Goal: Information Seeking & Learning: Check status

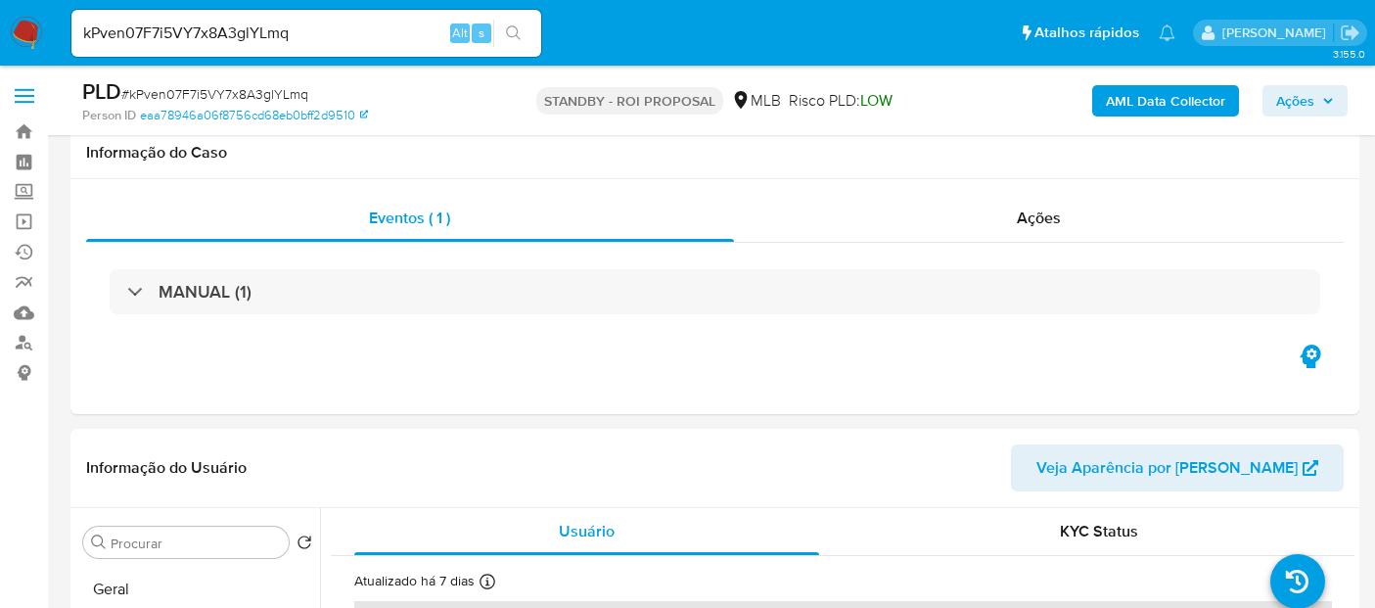
select select "10"
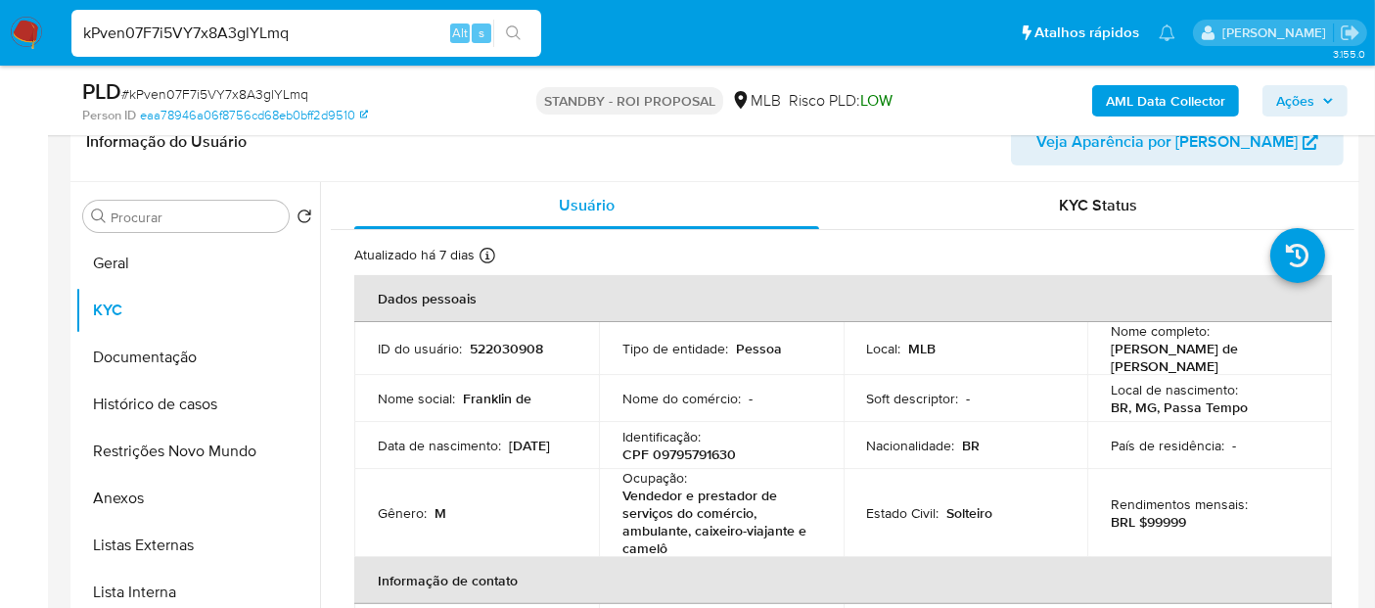
click at [0, 31] on nav "Pausado Ver notificaciones kPven07F7i5VY7x8A3glYLmq Alt s Atalhos rápidos Presi…" at bounding box center [687, 33] width 1375 height 66
paste input "HWUebCzW2lfuRctddkEoik9z"
type input "HWUebCzW2lfuRctddkEoik9z"
click at [508, 26] on icon "search-icon" at bounding box center [513, 32] width 15 height 15
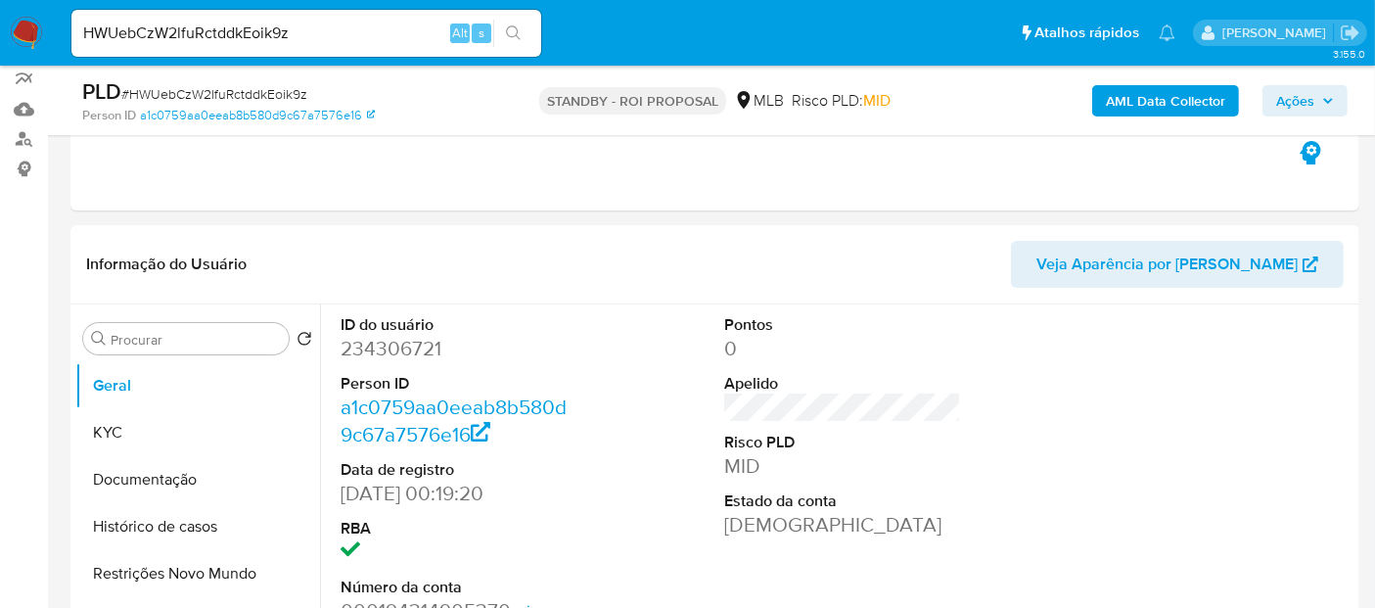
scroll to position [217, 0]
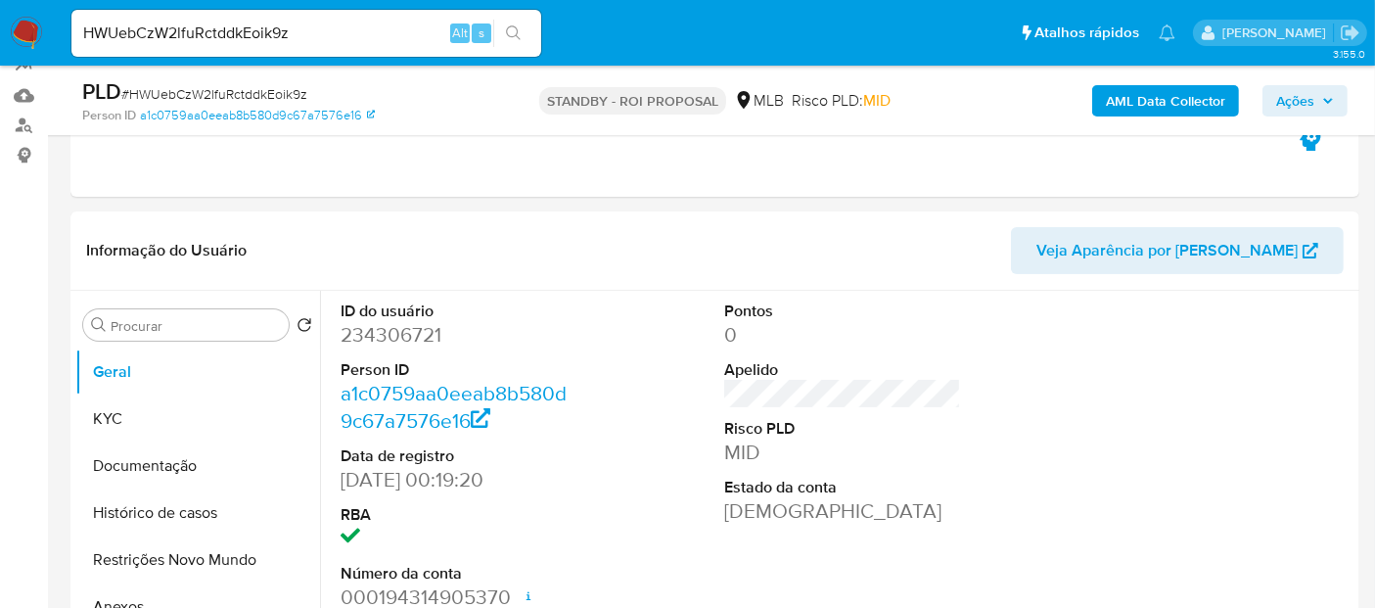
select select "10"
drag, startPoint x: 327, startPoint y: 25, endPoint x: 0, endPoint y: 45, distance: 327.4
click at [0, 45] on nav "Pausado Ver notificaciones HWUebCzW2lfuRctddkEoik9z Alt s Atalhos rápidos Presi…" at bounding box center [687, 33] width 1375 height 66
paste input "uhl3nS65qqmRBJ5vhNTjfhZT"
type input "uhl3nS65qqmRBJ5vhNTjfhZT"
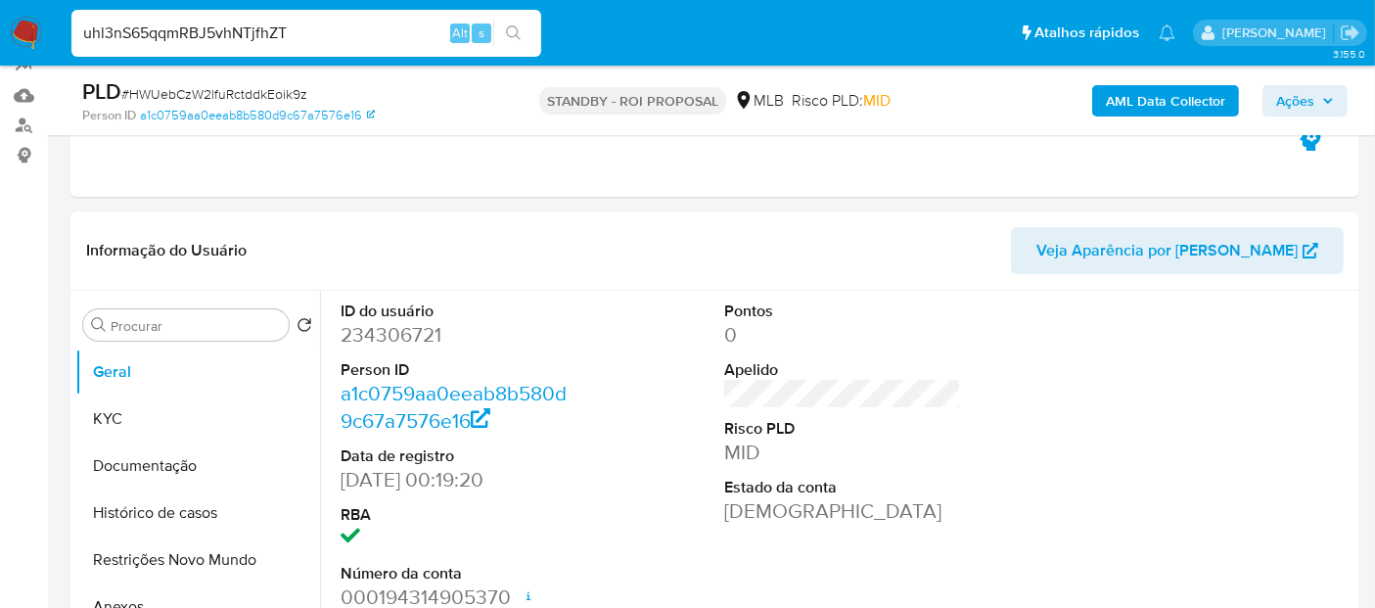
click at [514, 30] on icon "search-icon" at bounding box center [514, 33] width 16 height 16
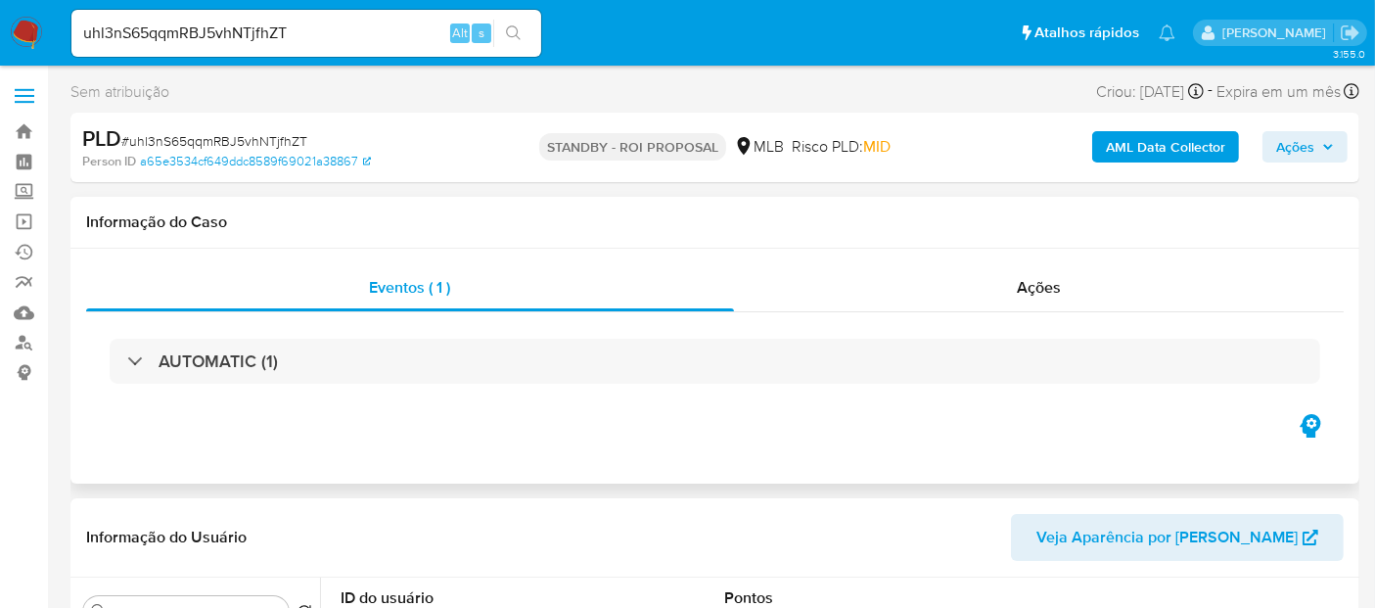
select select "10"
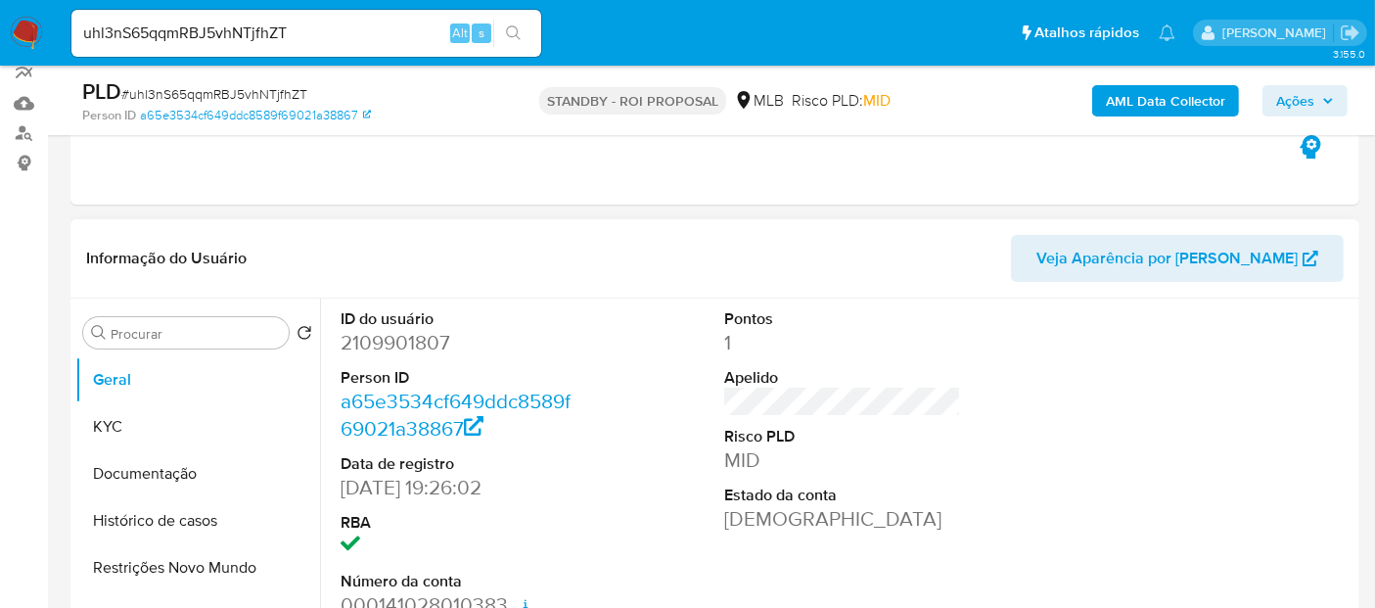
scroll to position [217, 0]
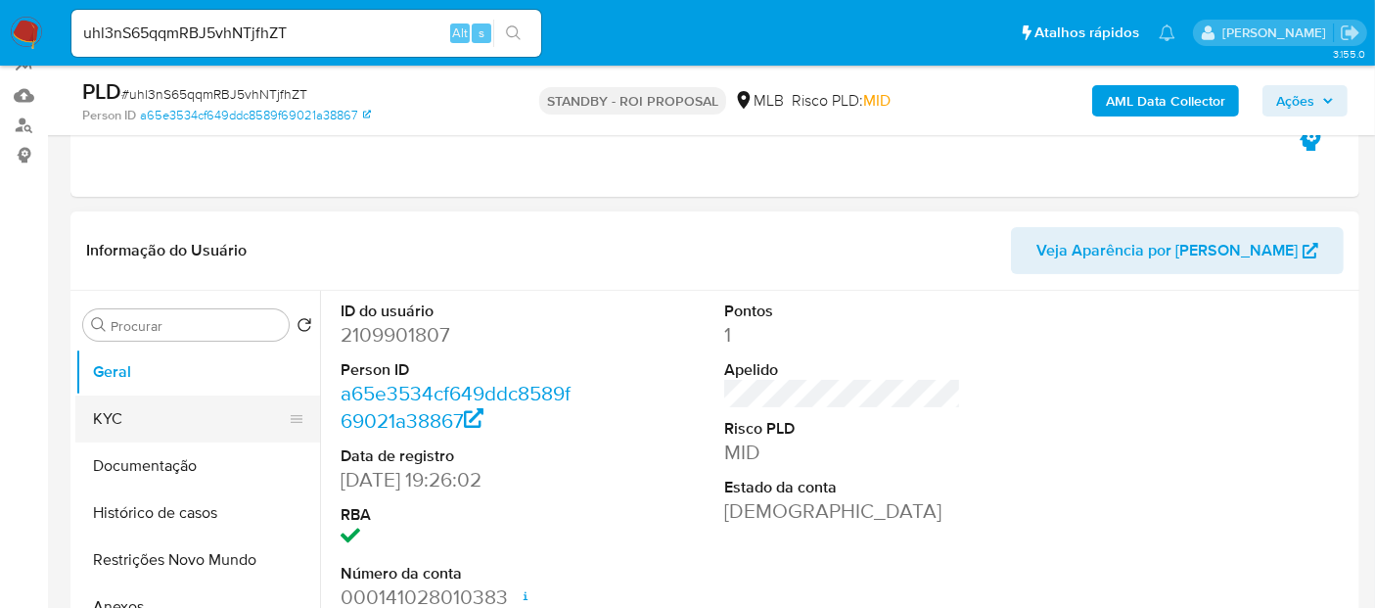
click at [128, 418] on button "KYC" at bounding box center [189, 418] width 229 height 47
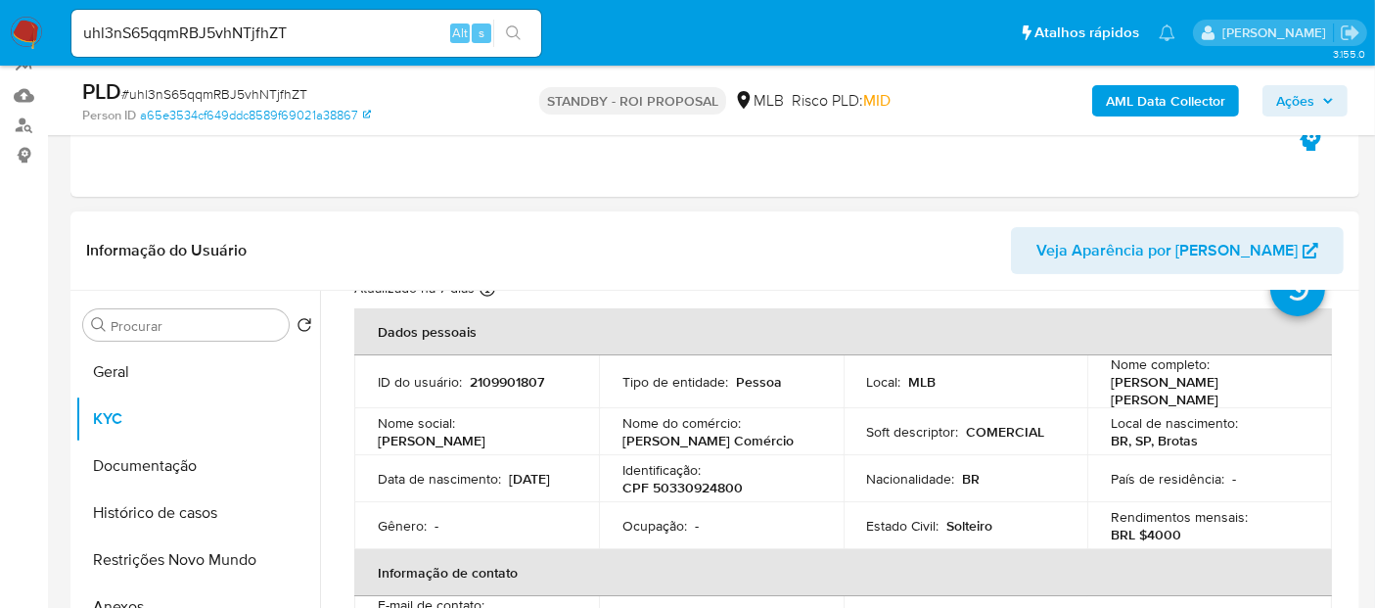
scroll to position [109, 0]
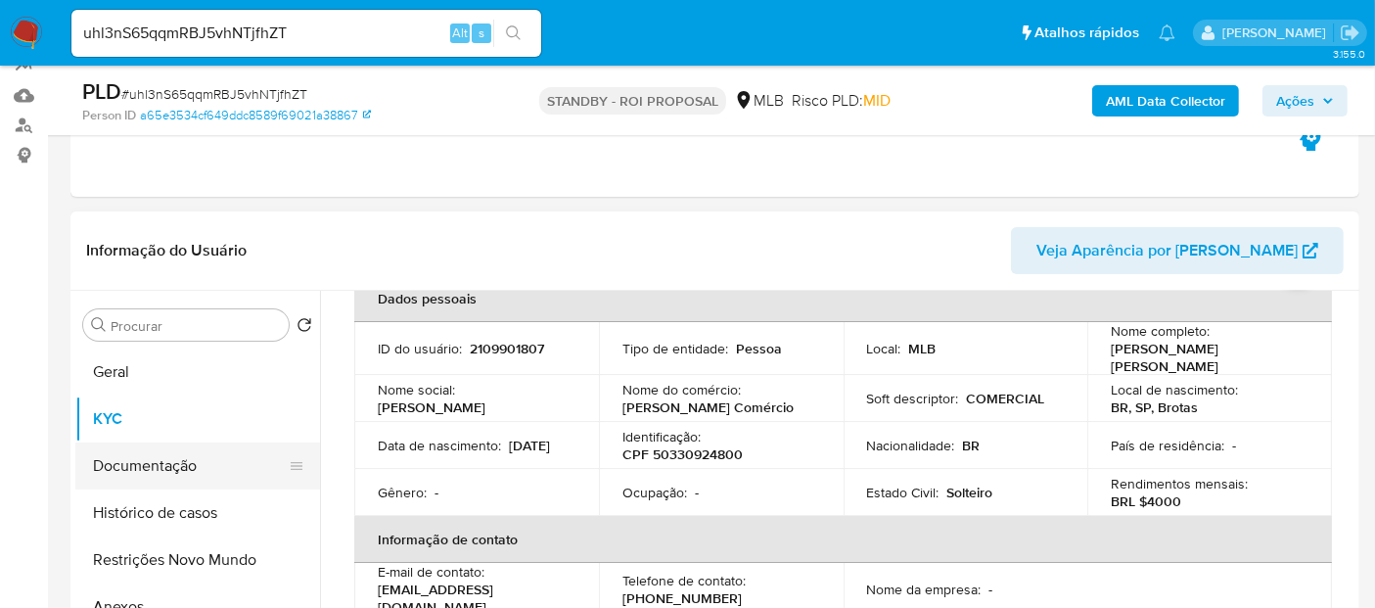
click at [160, 460] on button "Documentação" at bounding box center [189, 465] width 229 height 47
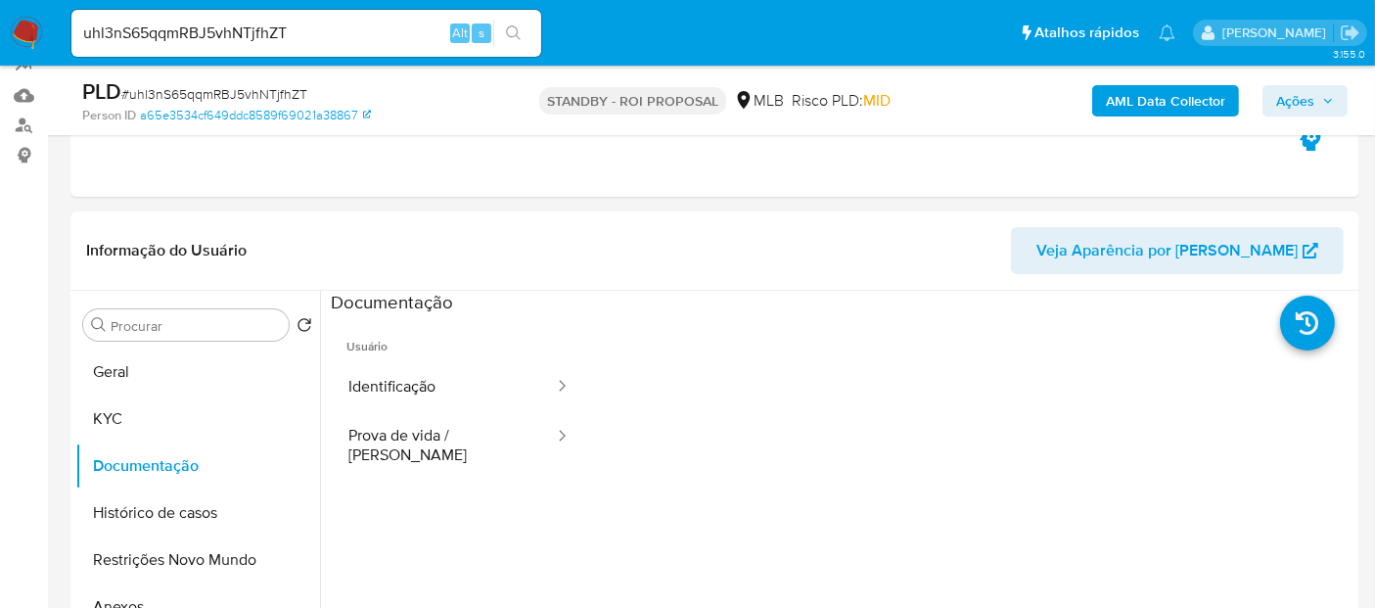
scroll to position [247, 0]
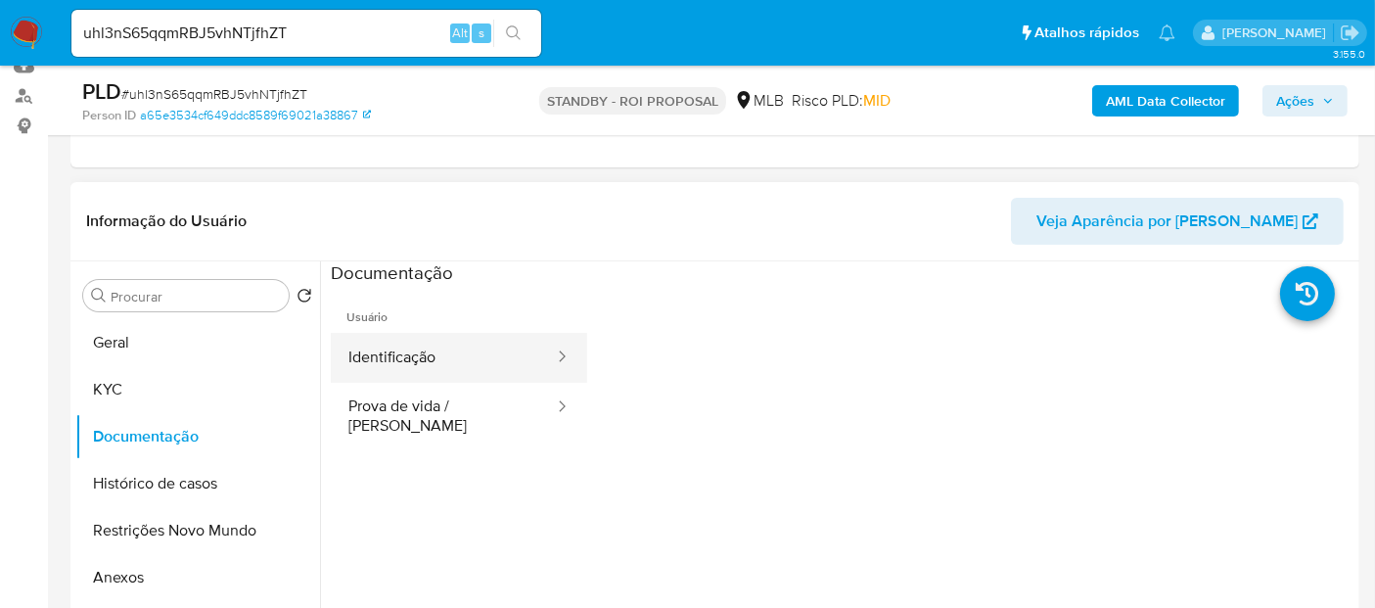
click at [423, 356] on button "Identificação" at bounding box center [443, 358] width 225 height 50
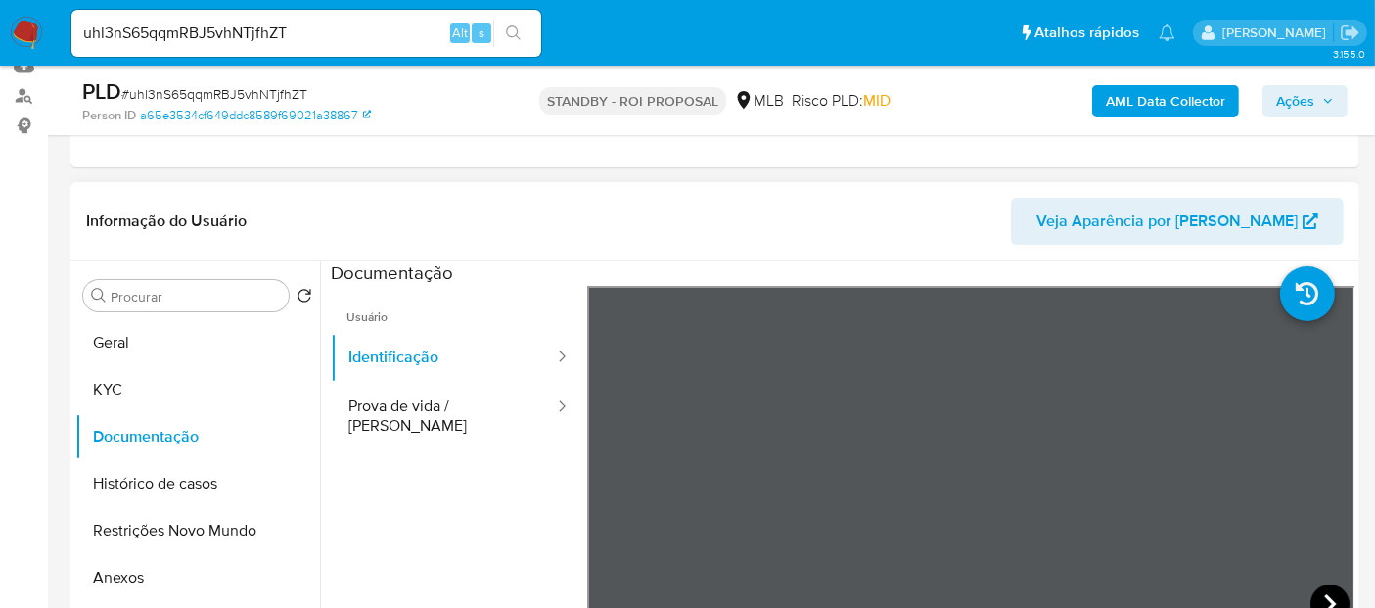
click at [1322, 590] on icon at bounding box center [1329, 603] width 39 height 39
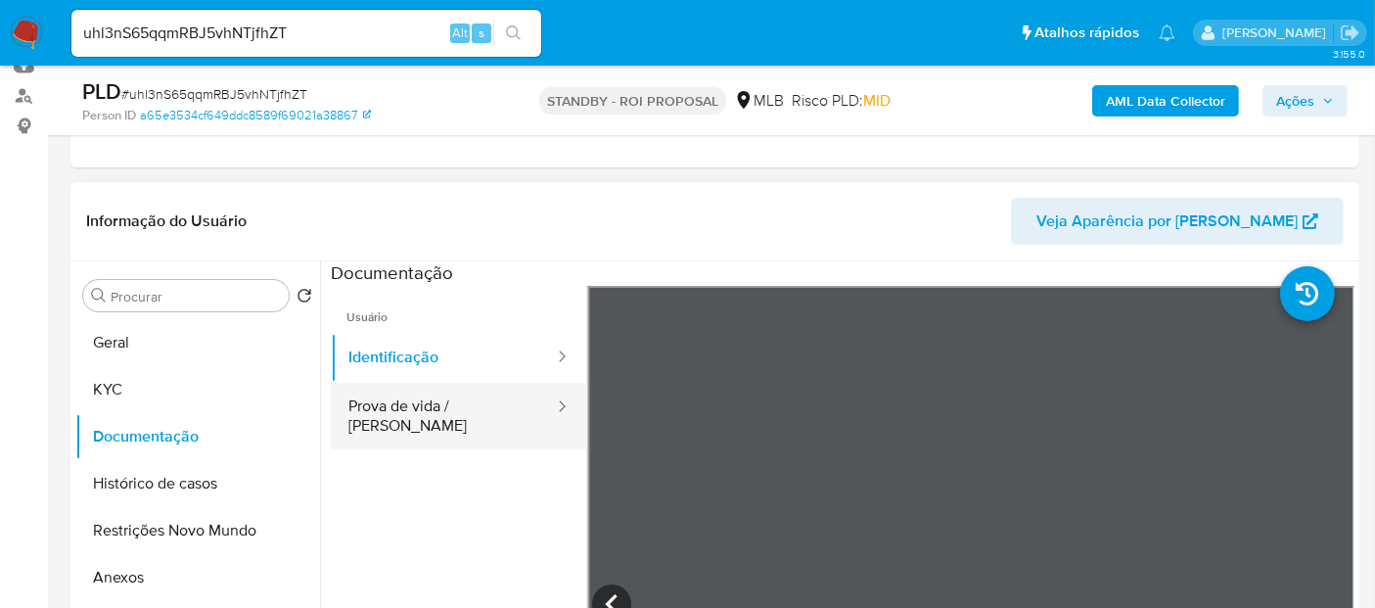
click at [420, 407] on button "Prova de vida / [PERSON_NAME]" at bounding box center [443, 416] width 225 height 67
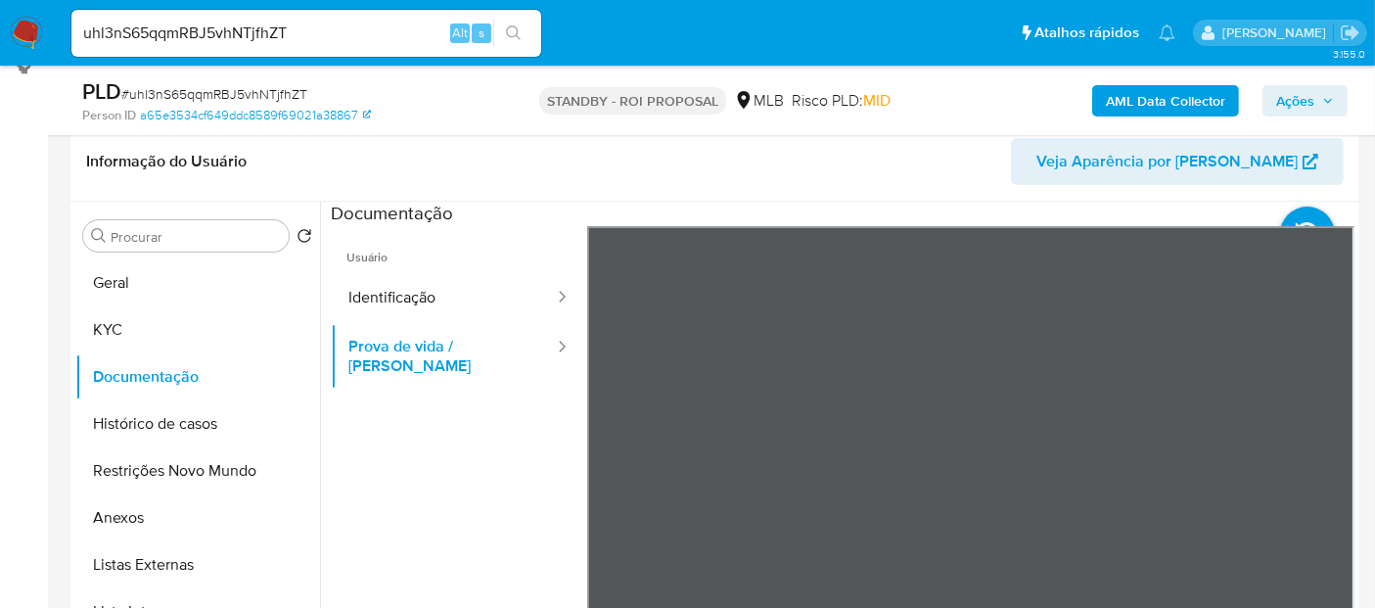
scroll to position [276, 0]
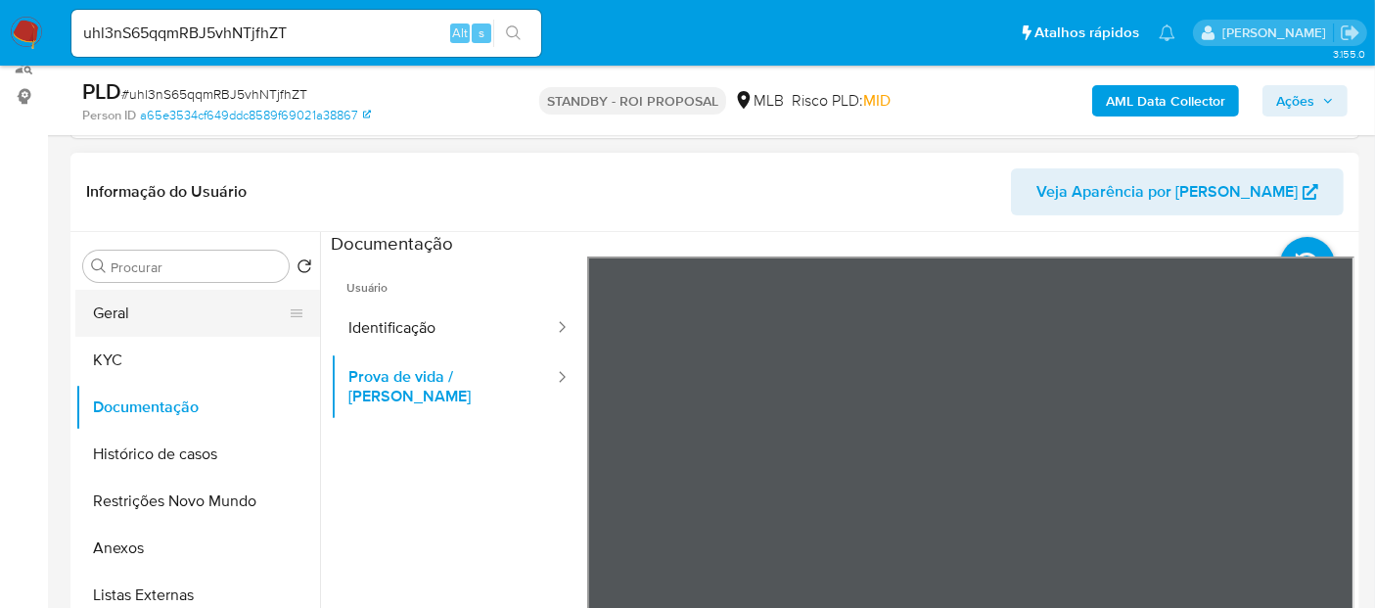
click at [141, 308] on button "Geral" at bounding box center [189, 313] width 229 height 47
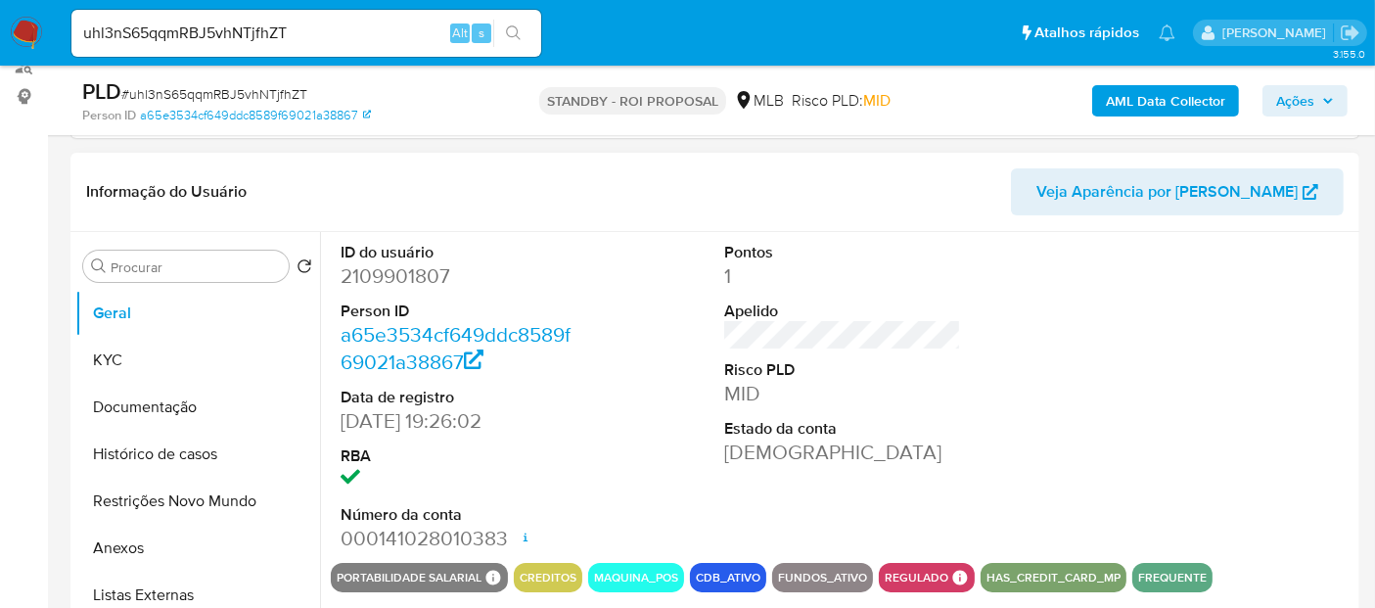
scroll to position [385, 0]
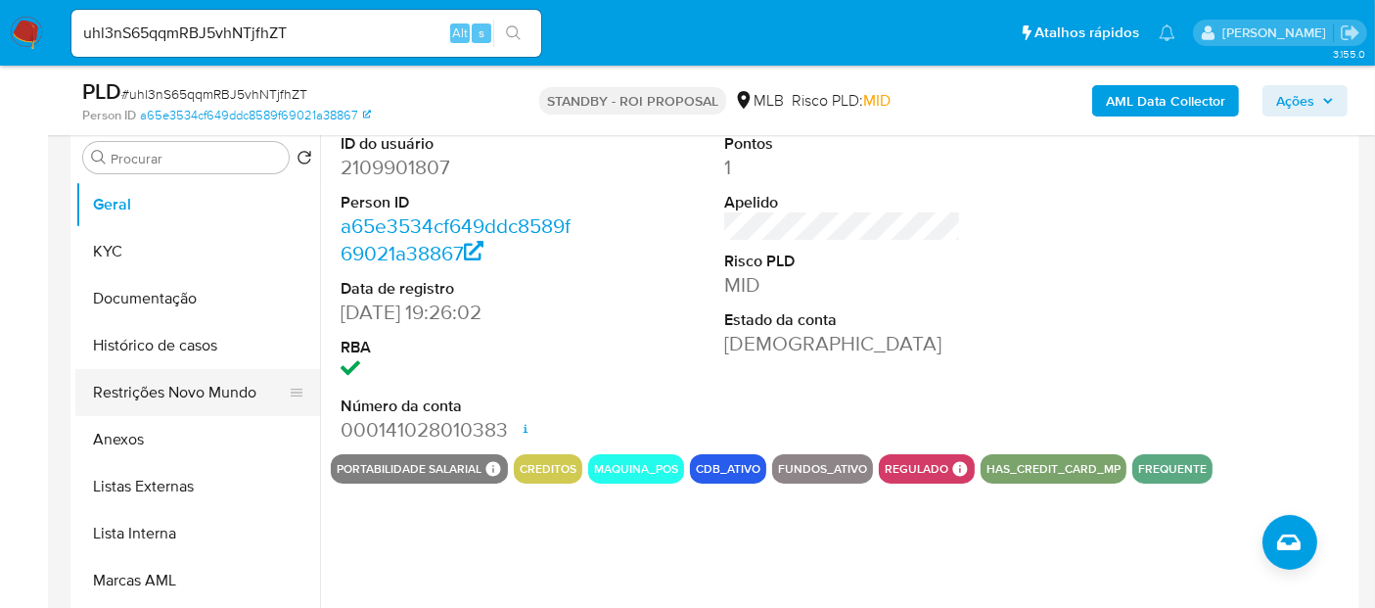
click at [168, 392] on button "Restrições Novo Mundo" at bounding box center [189, 392] width 229 height 47
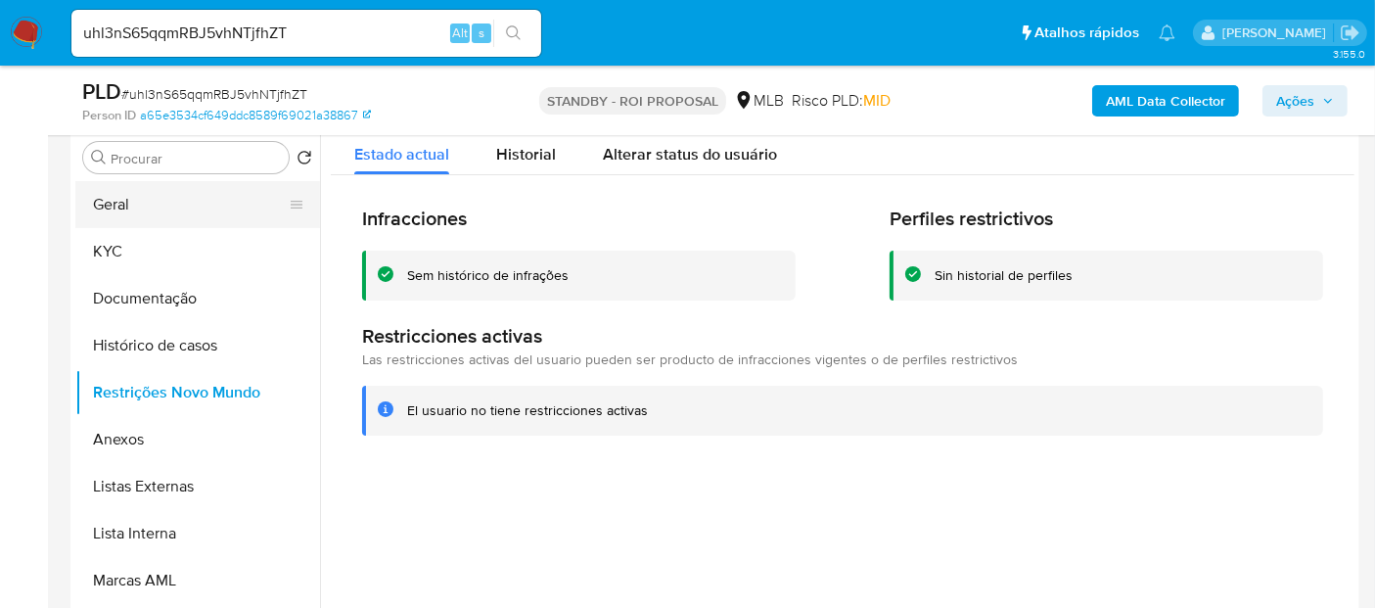
click at [159, 193] on button "Geral" at bounding box center [189, 204] width 229 height 47
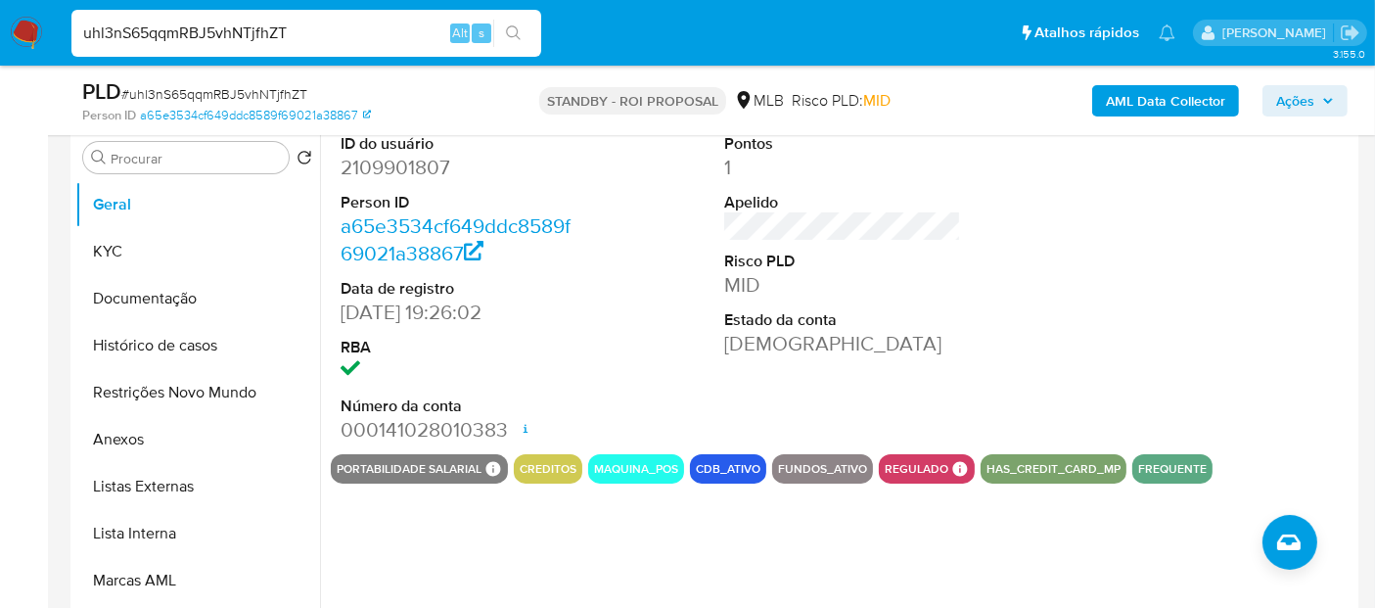
drag, startPoint x: 321, startPoint y: 35, endPoint x: 0, endPoint y: 21, distance: 321.3
click at [0, 21] on nav "Pausado Ver notificaciones uhl3nS65qqmRBJ5vhNTjfhZT Alt s Atalhos rápidos Presi…" at bounding box center [687, 33] width 1375 height 66
paste input "8KbZJspyq50wyvfaOo6FAcwE"
type input "8KbZJspyq50wyvfaOo6FAcwE"
click at [509, 30] on icon "search-icon" at bounding box center [514, 33] width 16 height 16
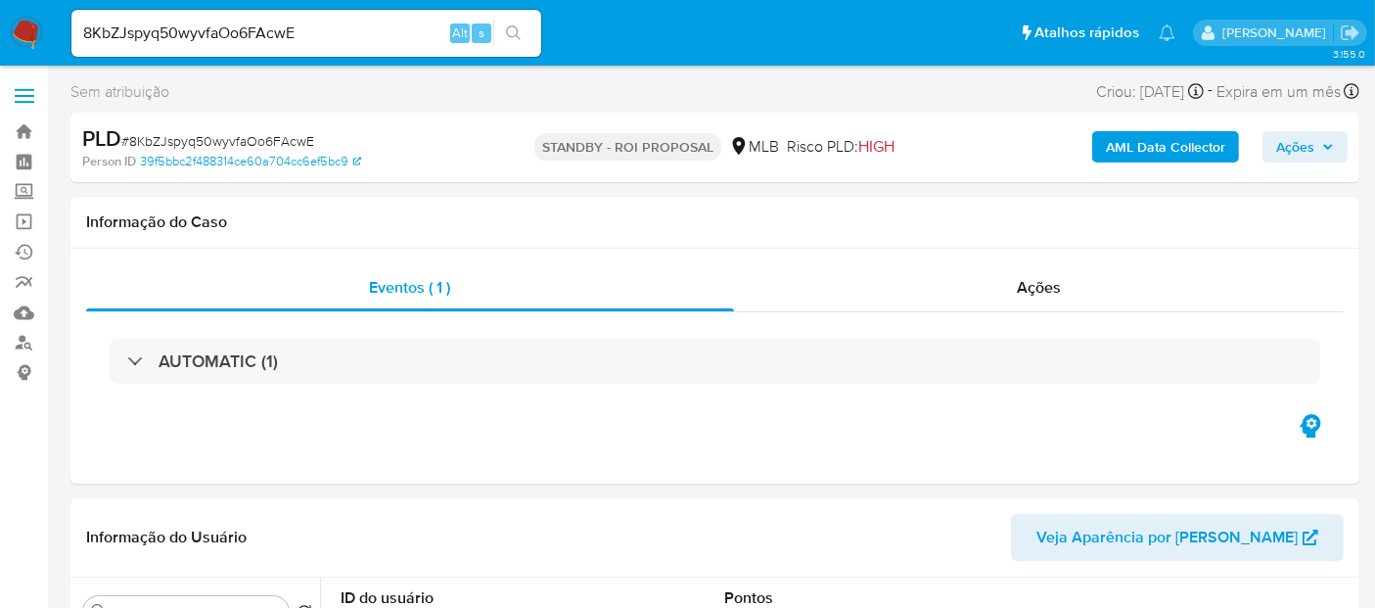
select select "10"
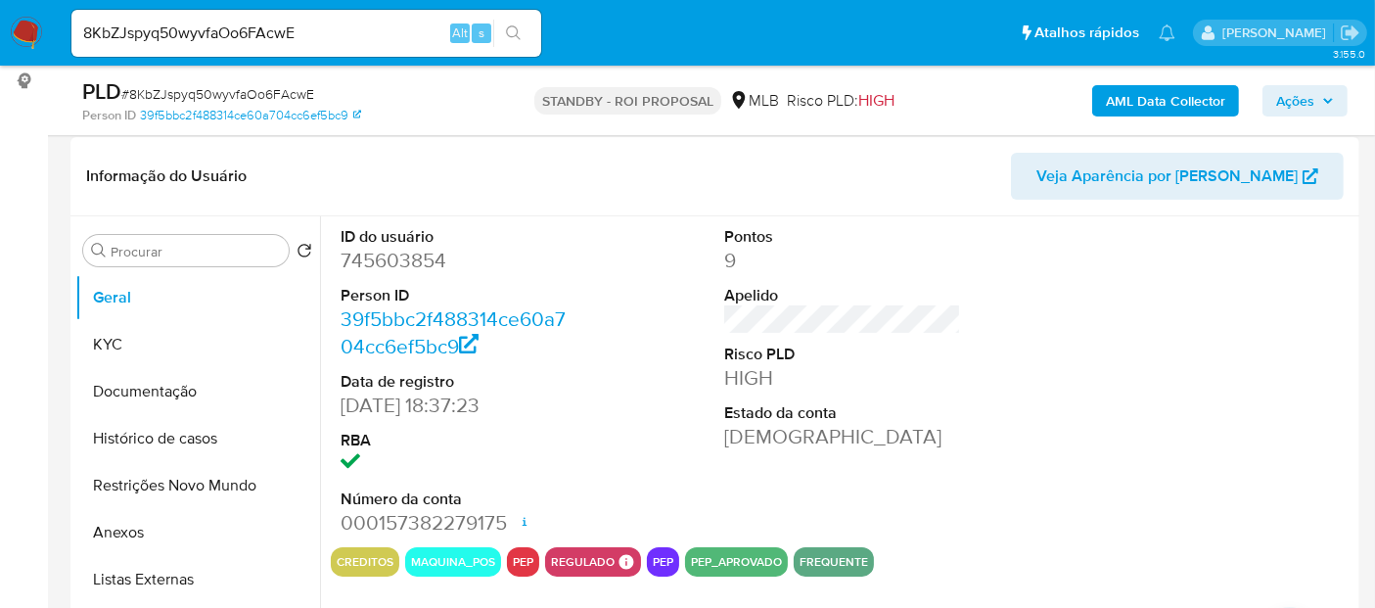
scroll to position [326, 0]
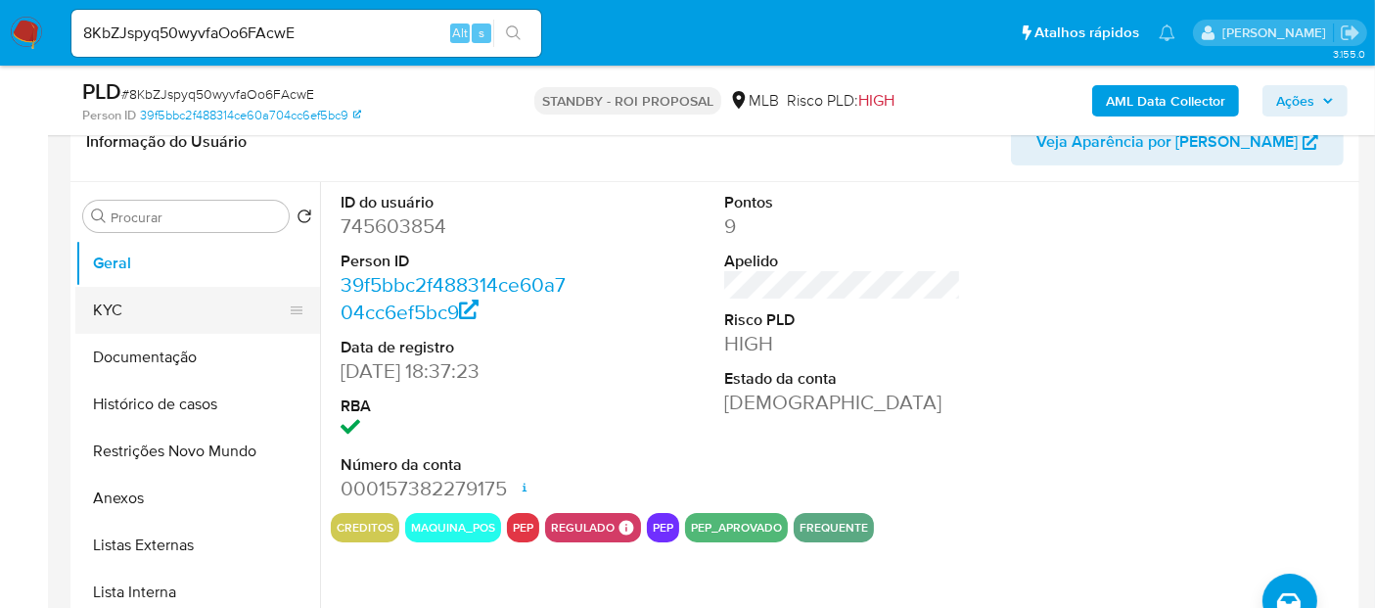
click at [151, 305] on button "KYC" at bounding box center [189, 310] width 229 height 47
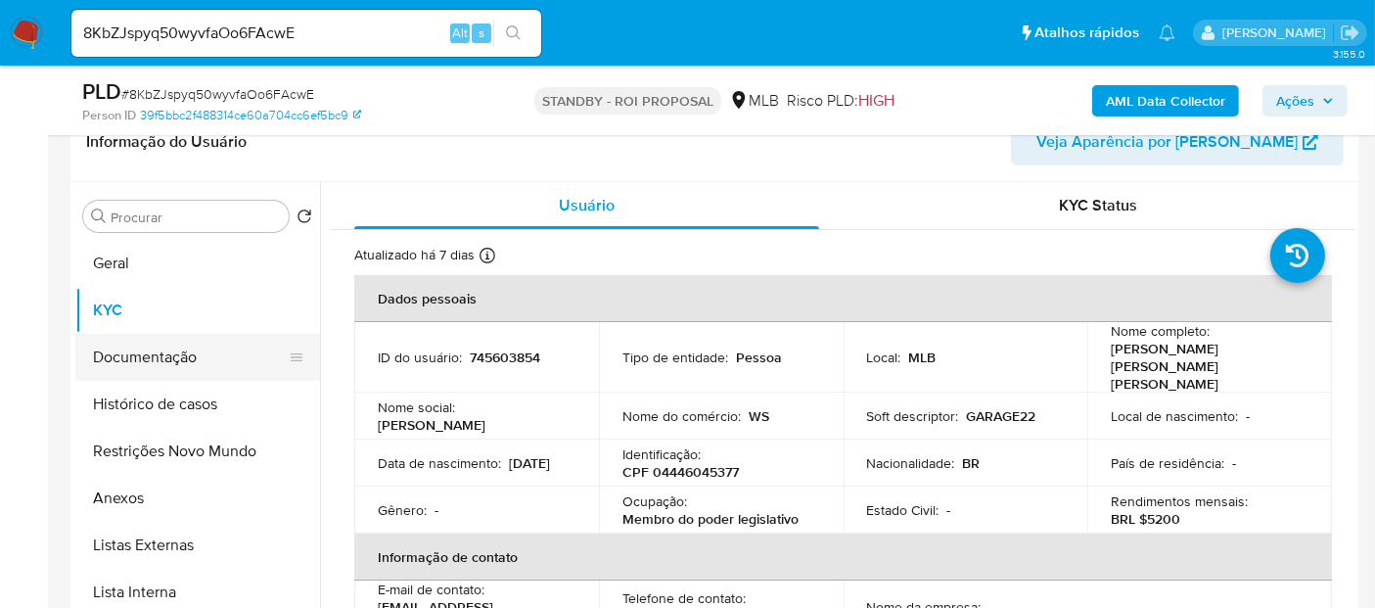
click at [136, 351] on button "Documentação" at bounding box center [189, 357] width 229 height 47
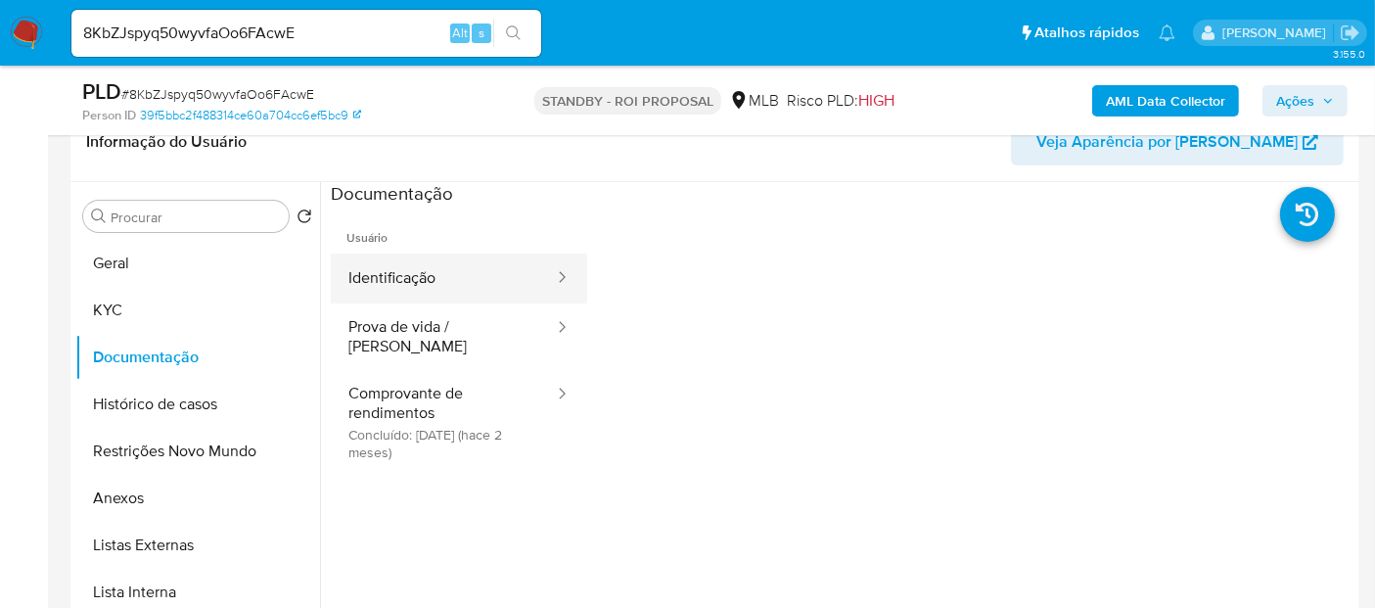
click at [446, 279] on button "Identificação" at bounding box center [443, 278] width 225 height 50
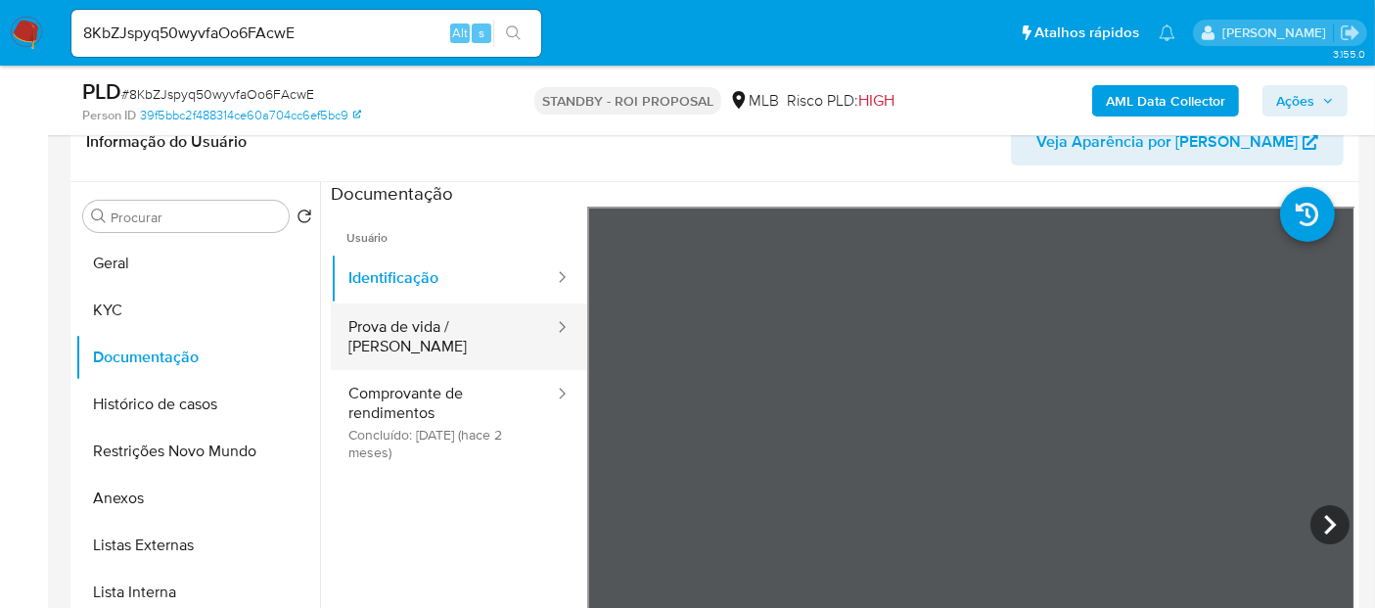
click at [439, 332] on button "Prova de vida / [PERSON_NAME]" at bounding box center [443, 336] width 225 height 67
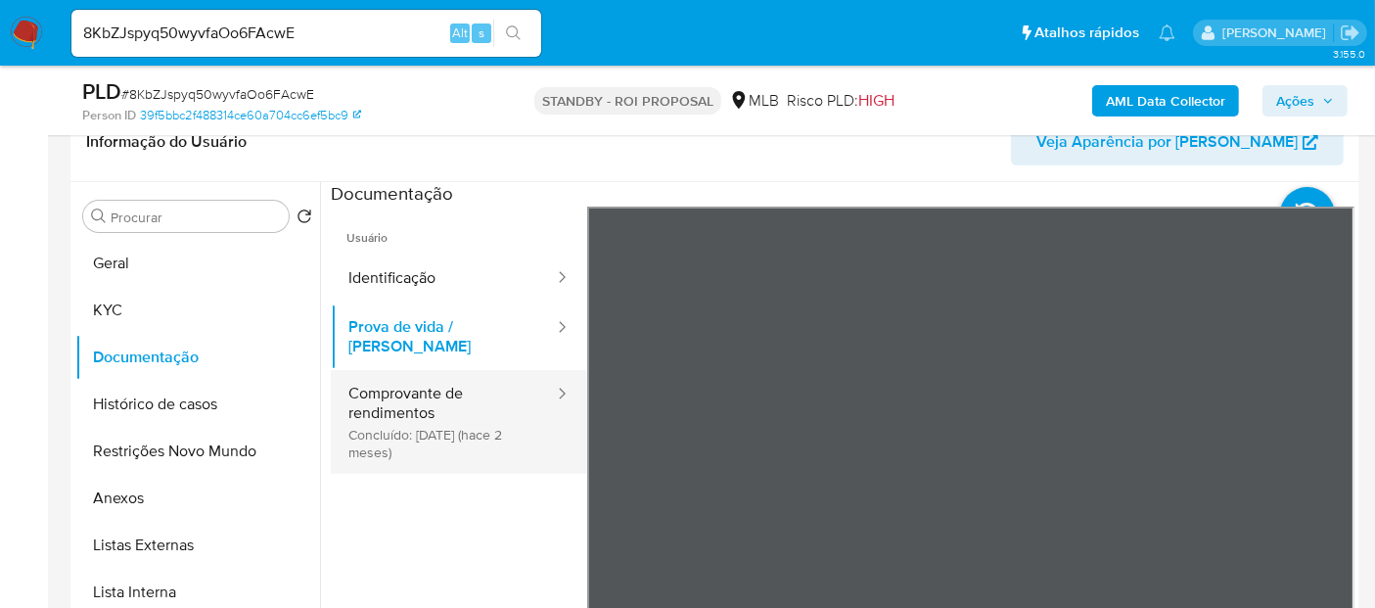
click at [419, 382] on button "Comprovante de rendimentos Concluído: [DATE] (hace 2 meses)" at bounding box center [443, 422] width 225 height 104
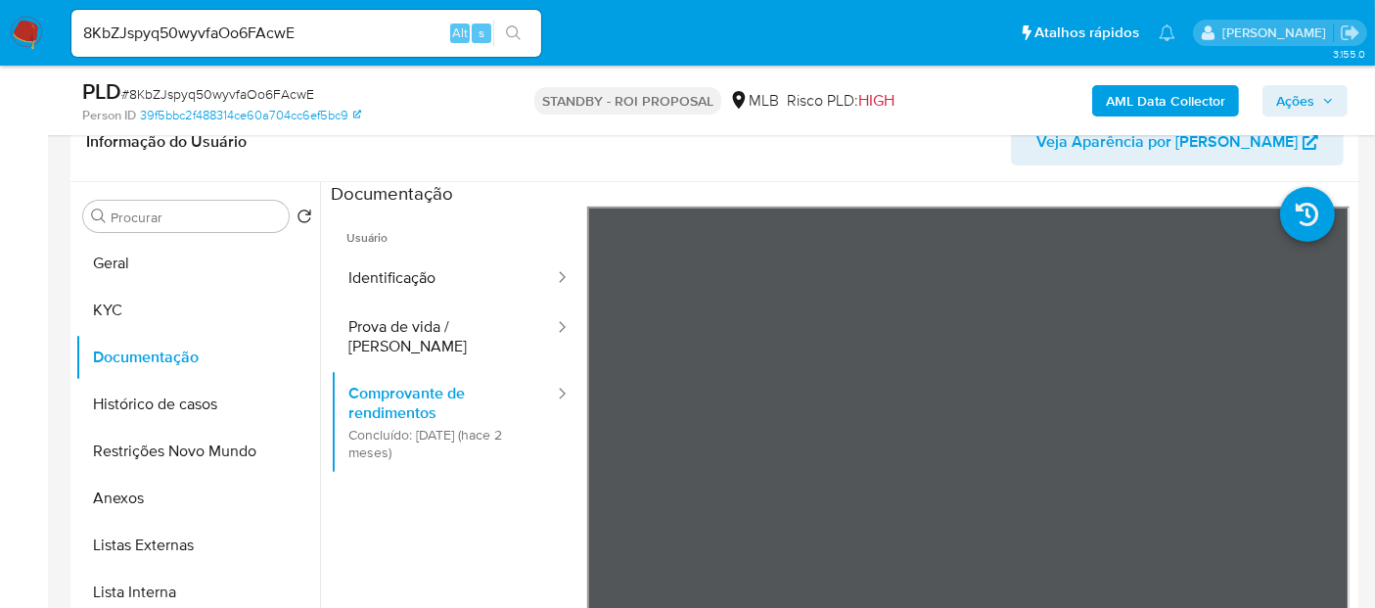
scroll to position [354, 0]
